Goal: Entertainment & Leisure: Consume media (video, audio)

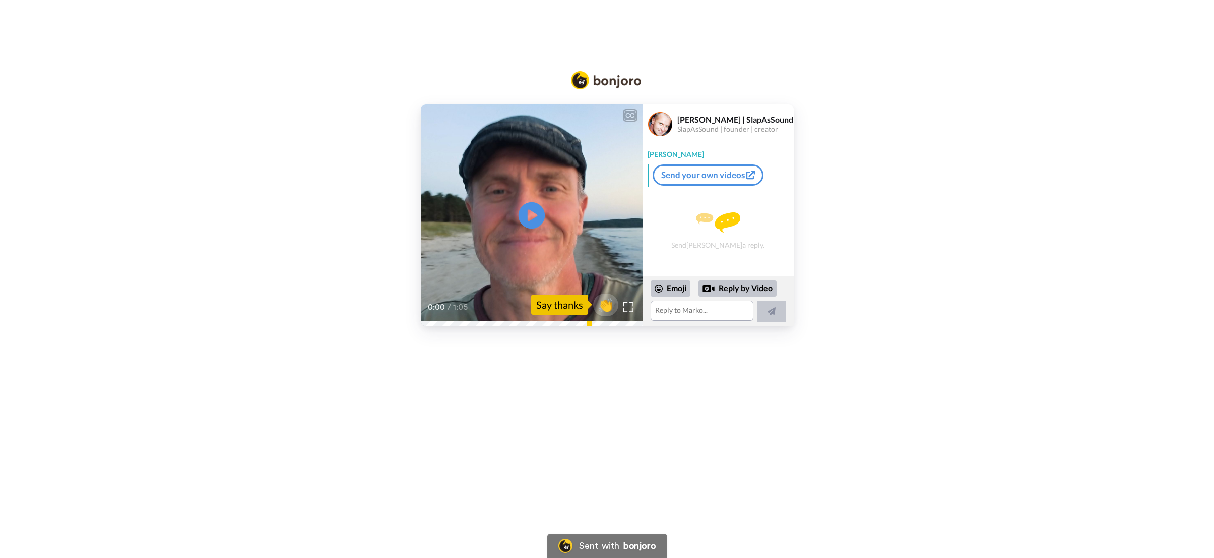
click at [530, 213] on icon "Play/Pause" at bounding box center [531, 215] width 27 height 48
click at [537, 215] on icon "Play/Pause" at bounding box center [531, 215] width 27 height 48
click at [599, 219] on video at bounding box center [532, 215] width 222 height 222
